Goal: Task Accomplishment & Management: Manage account settings

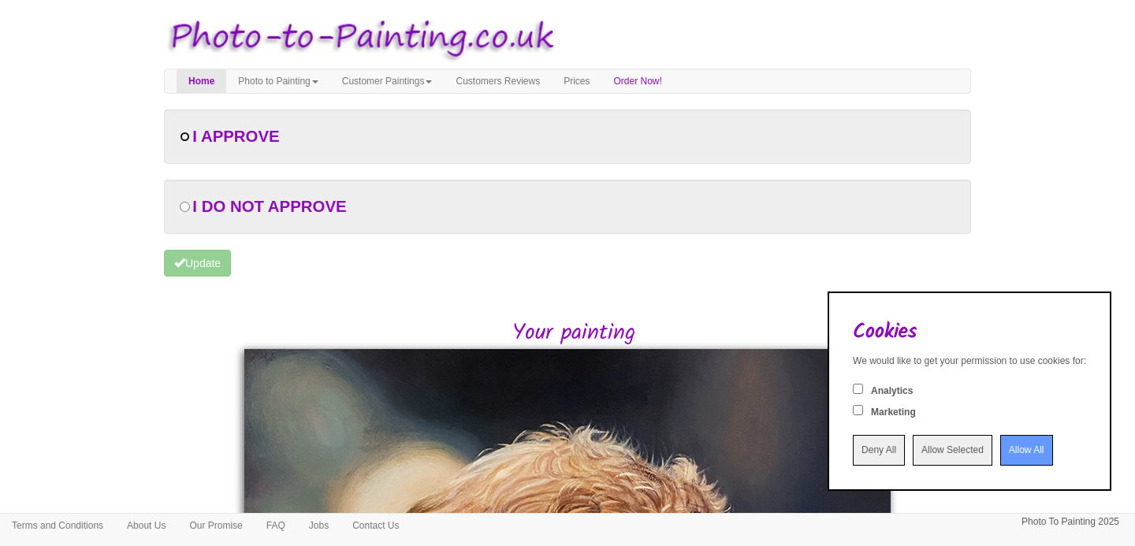
click at [181, 137] on input "radio" at bounding box center [185, 137] width 10 height 10
radio input "true"
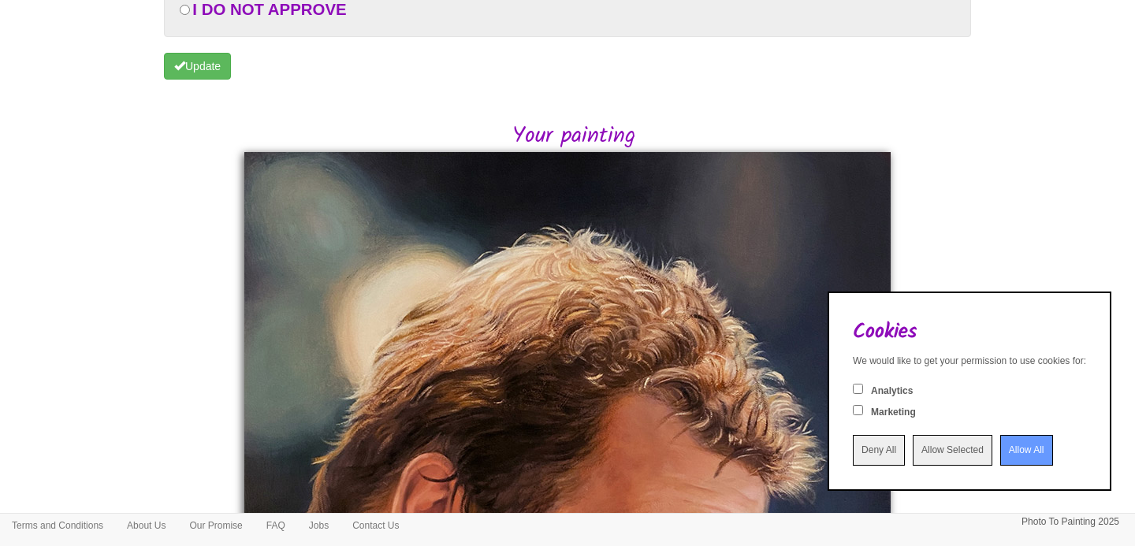
scroll to position [83, 0]
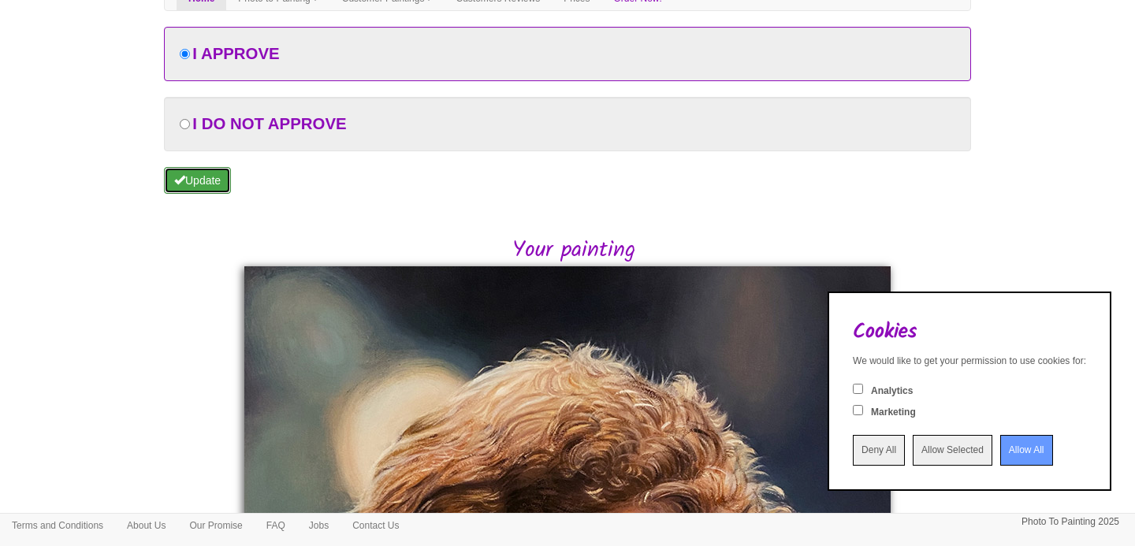
click at [211, 184] on button "Update" at bounding box center [197, 180] width 67 height 27
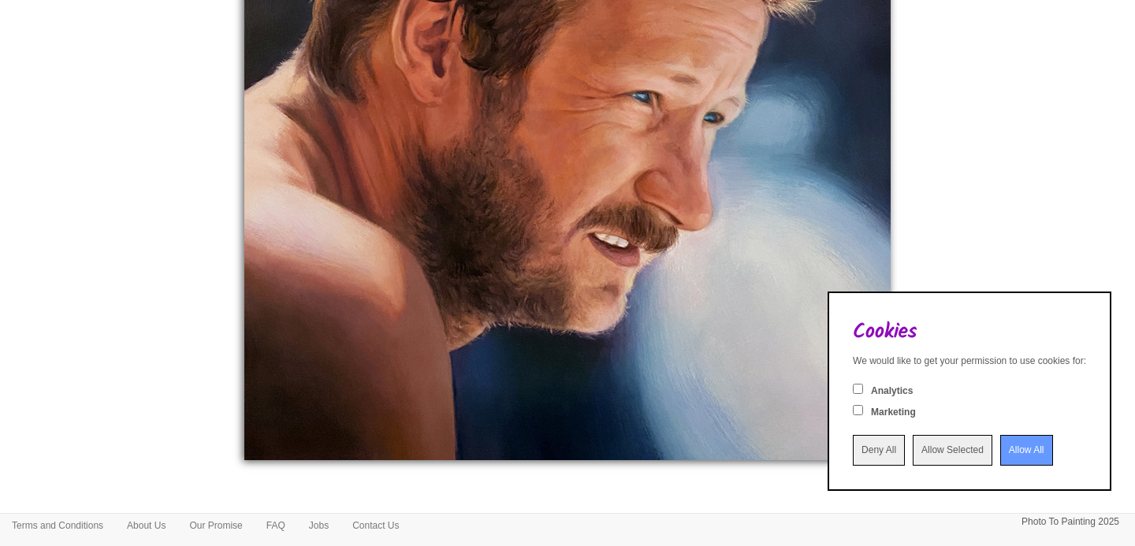
scroll to position [583, 0]
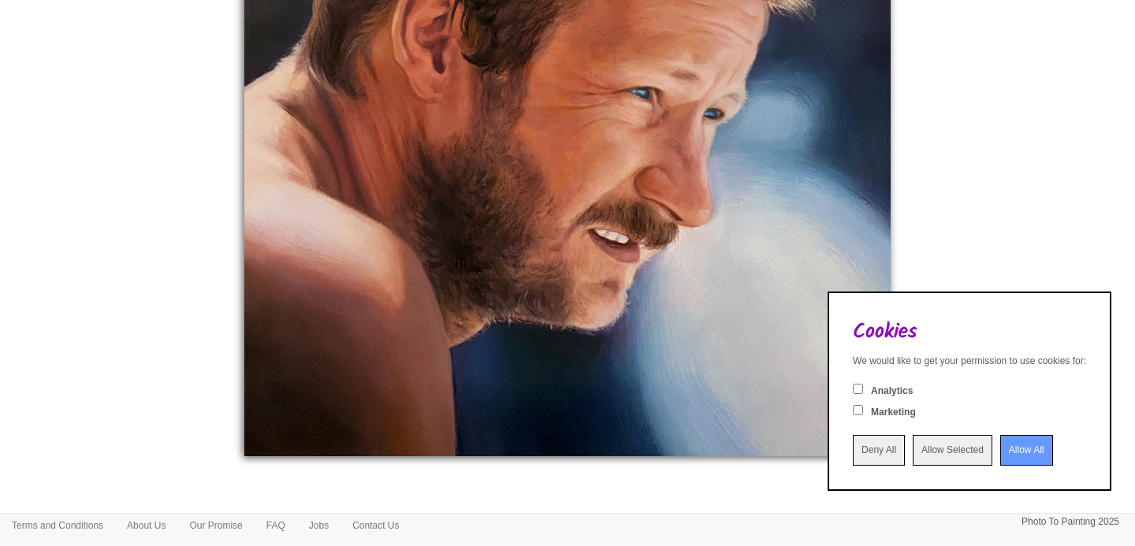
click at [1013, 455] on input "Allow All" at bounding box center [1026, 450] width 53 height 31
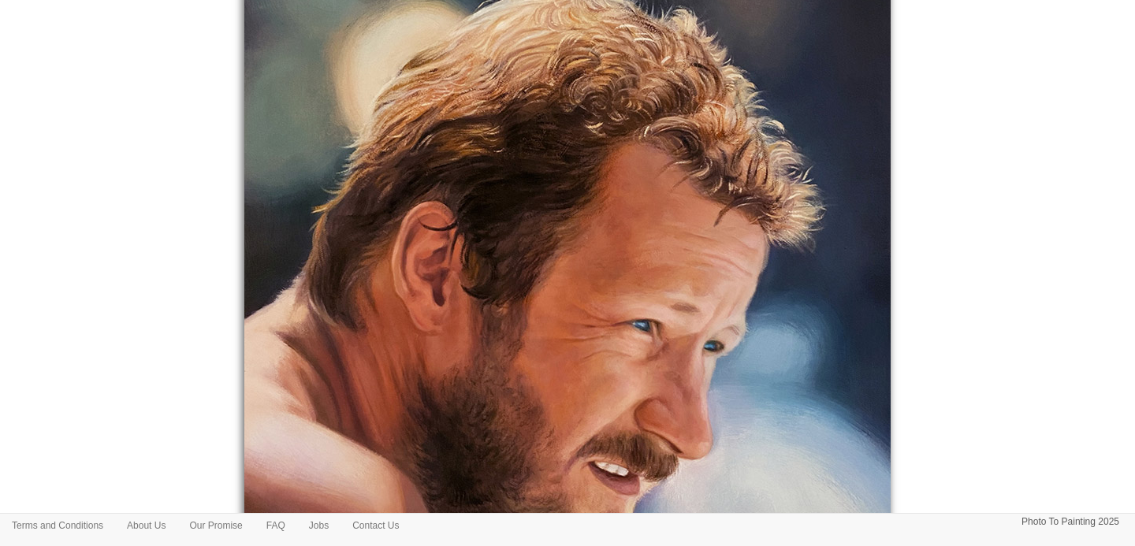
scroll to position [346, 0]
